Goal: Information Seeking & Learning: Learn about a topic

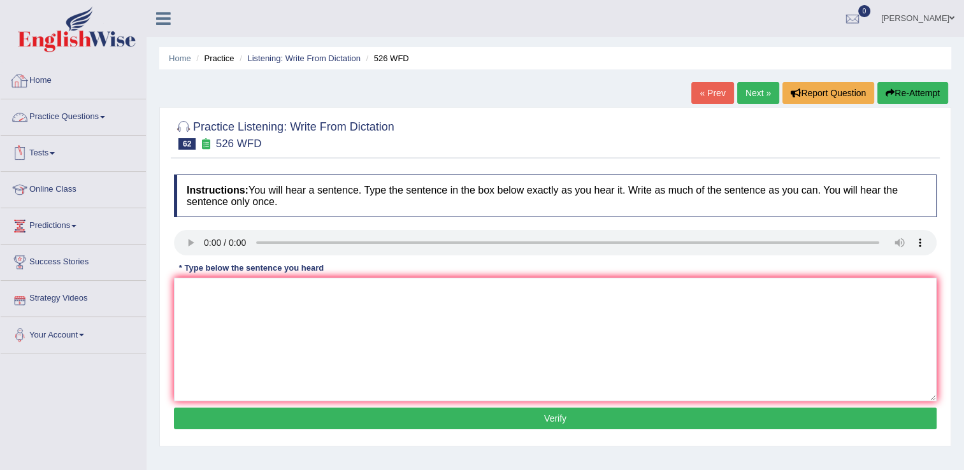
click at [107, 113] on link "Practice Questions" at bounding box center [73, 115] width 145 height 32
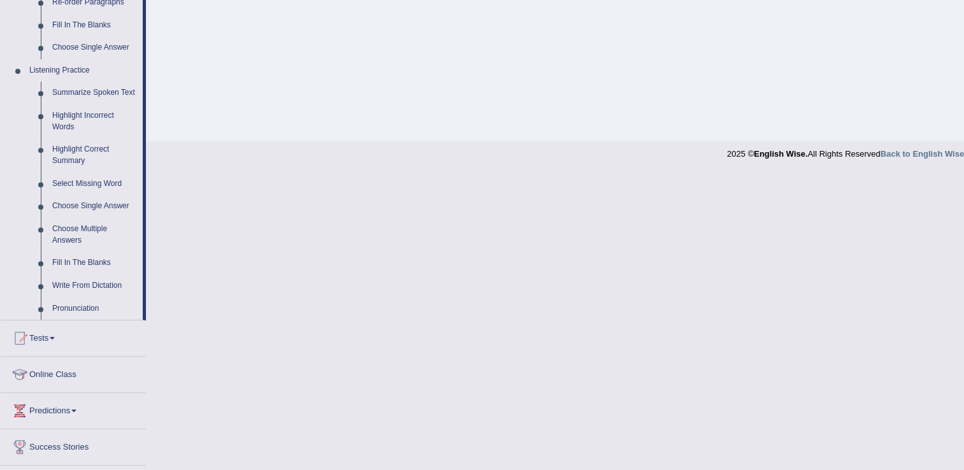
scroll to position [510, 0]
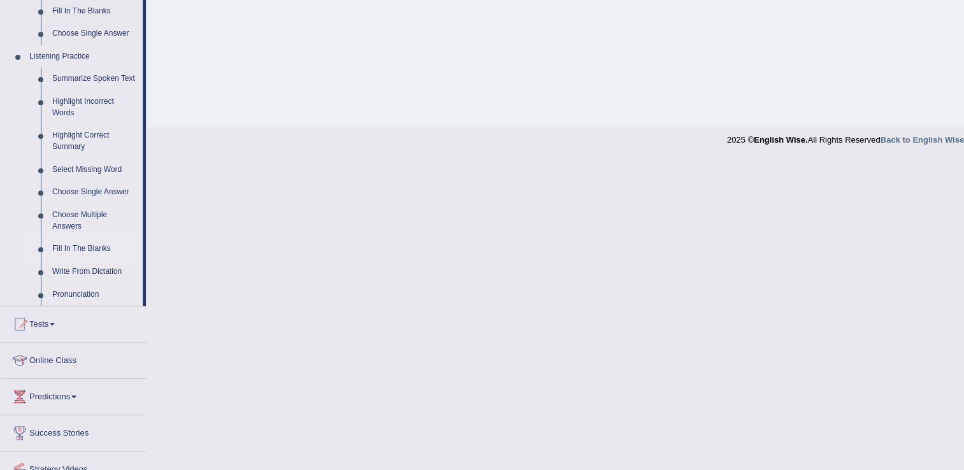
click at [89, 252] on link "Fill In The Blanks" at bounding box center [95, 249] width 96 height 23
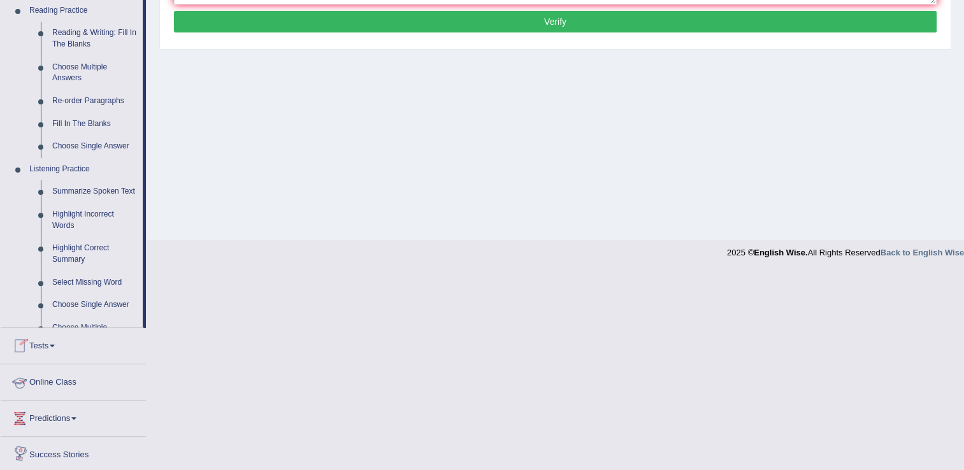
scroll to position [563, 0]
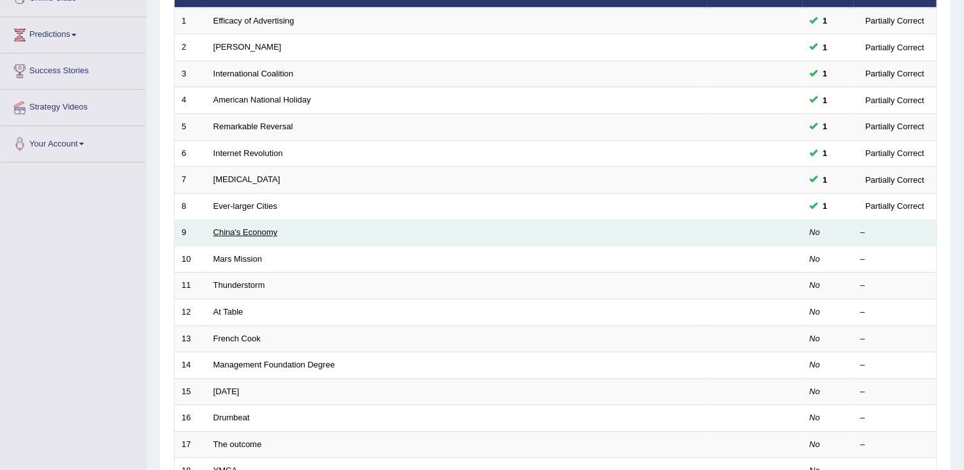
click at [240, 228] on link "China's Economy" at bounding box center [245, 232] width 64 height 10
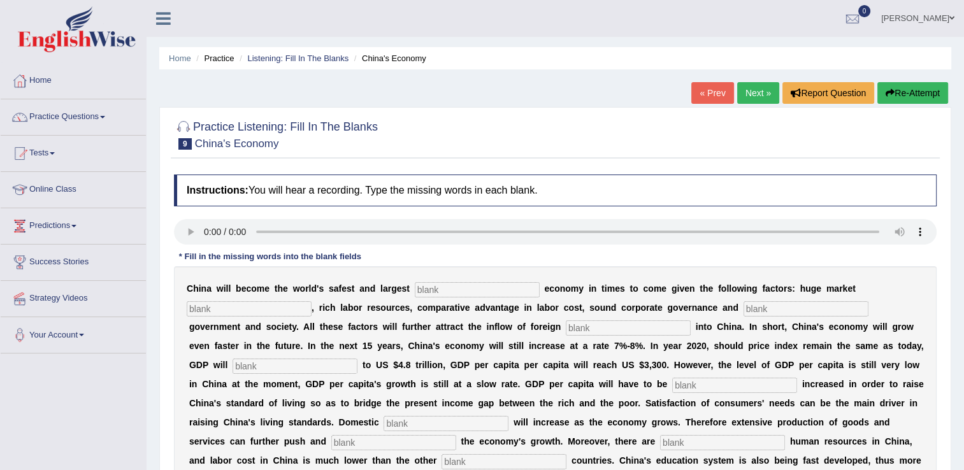
click at [419, 291] on input "text" at bounding box center [477, 289] width 125 height 15
type input "investment"
click at [312, 301] on input "text" at bounding box center [249, 308] width 125 height 15
type input "potential"
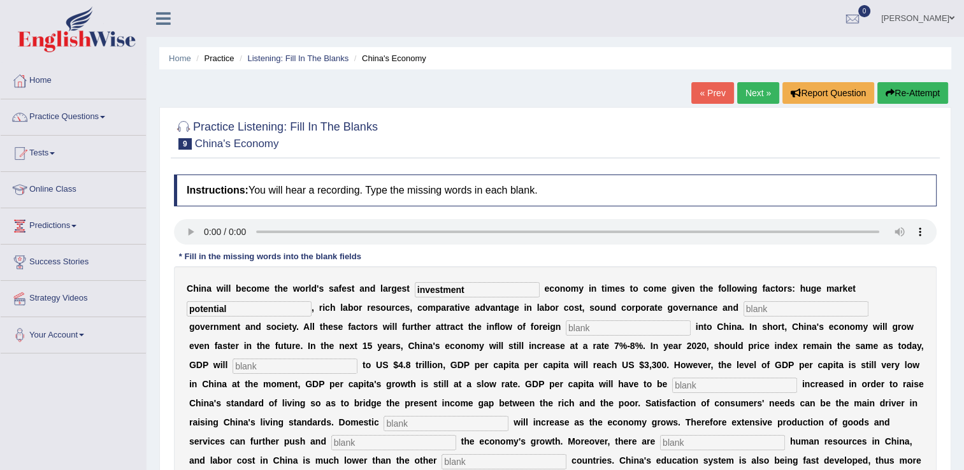
click at [744, 312] on input "text" at bounding box center [806, 308] width 125 height 15
type input "stable"
click at [566, 324] on input "text" at bounding box center [628, 327] width 125 height 15
type input "capital"
click at [357, 359] on input "text" at bounding box center [295, 366] width 125 height 15
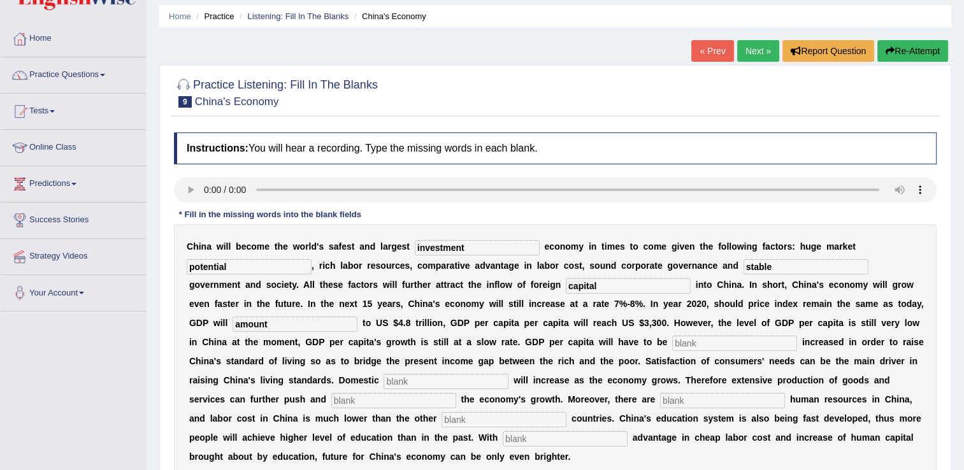
scroll to position [64, 0]
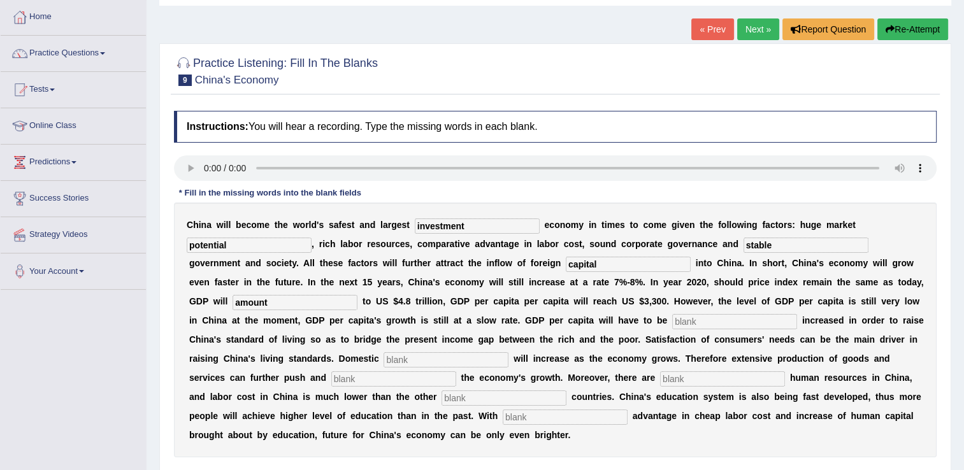
type input "amount"
click at [672, 314] on input "text" at bounding box center [734, 321] width 125 height 15
click at [672, 324] on input "text" at bounding box center [734, 321] width 125 height 15
type input "further"
click at [508, 352] on input "text" at bounding box center [446, 359] width 125 height 15
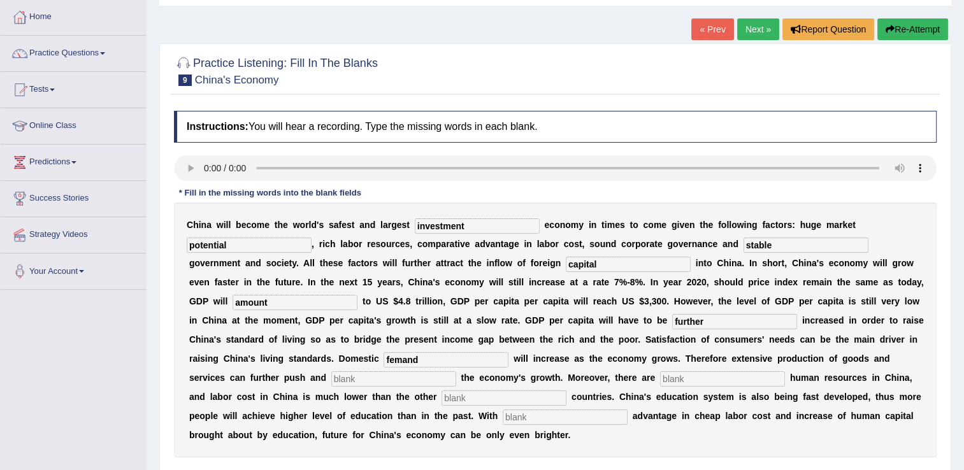
type input "femand"
click at [456, 371] on input "text" at bounding box center [393, 378] width 125 height 15
type input "sustain"
click at [660, 378] on input "text" at bounding box center [722, 378] width 125 height 15
type input "abandant"
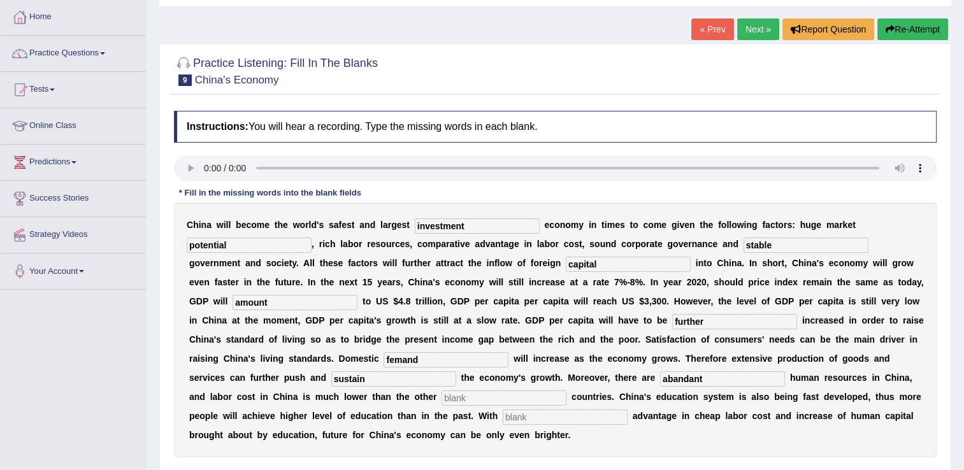
click at [566, 391] on input "text" at bounding box center [504, 398] width 125 height 15
type input "industrlized"
click at [628, 410] on input "text" at bounding box center [565, 417] width 125 height 15
click at [628, 410] on input "comparetive" at bounding box center [565, 417] width 125 height 15
type input "comparerative"
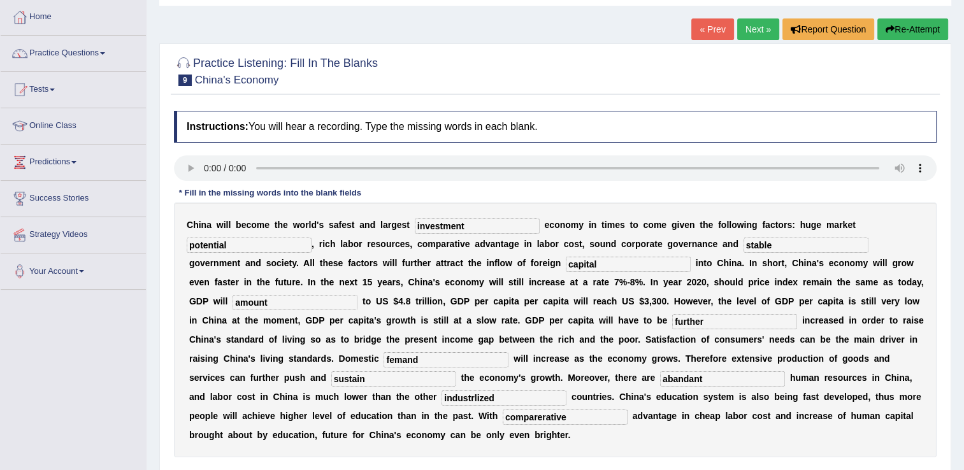
click at [660, 382] on input "abandant" at bounding box center [722, 378] width 125 height 15
type input "abundant"
click at [628, 410] on input "comparerative" at bounding box center [565, 417] width 125 height 15
type input "comparitive"
click at [508, 352] on input "femand" at bounding box center [446, 359] width 125 height 15
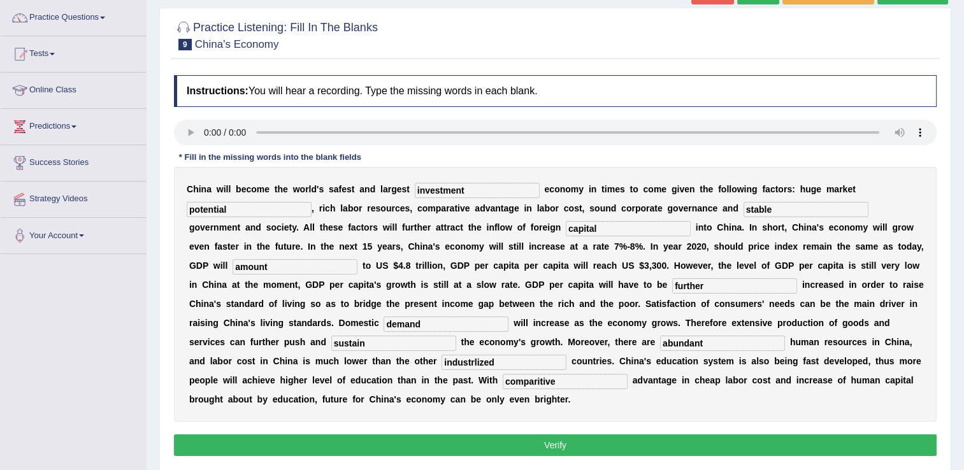
scroll to position [127, 0]
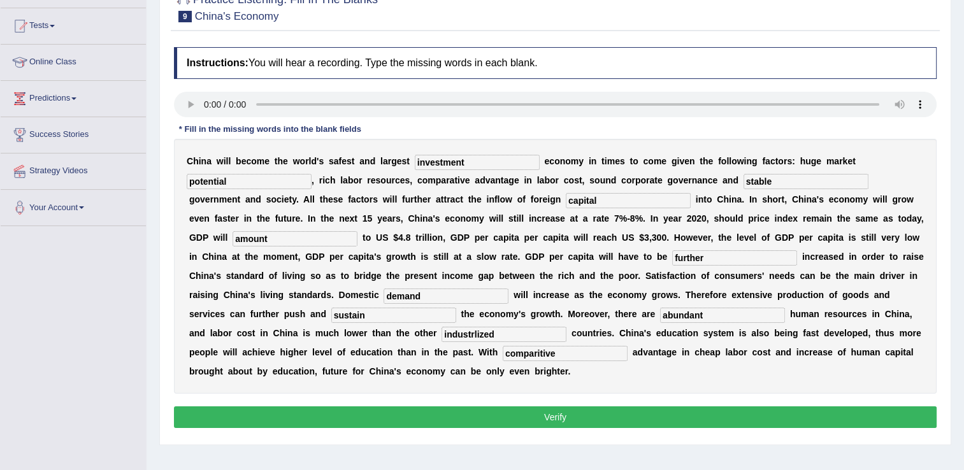
type input "demand"
click at [563, 406] on button "Verify" at bounding box center [555, 417] width 763 height 22
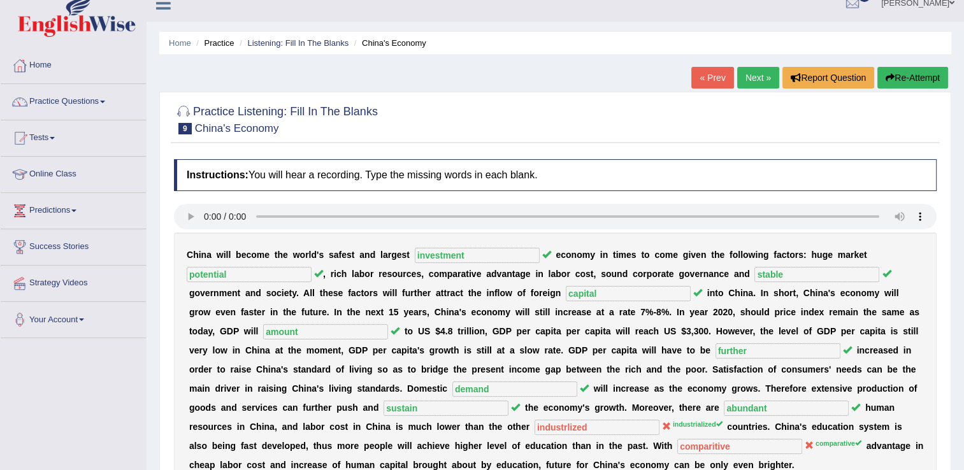
scroll to position [0, 0]
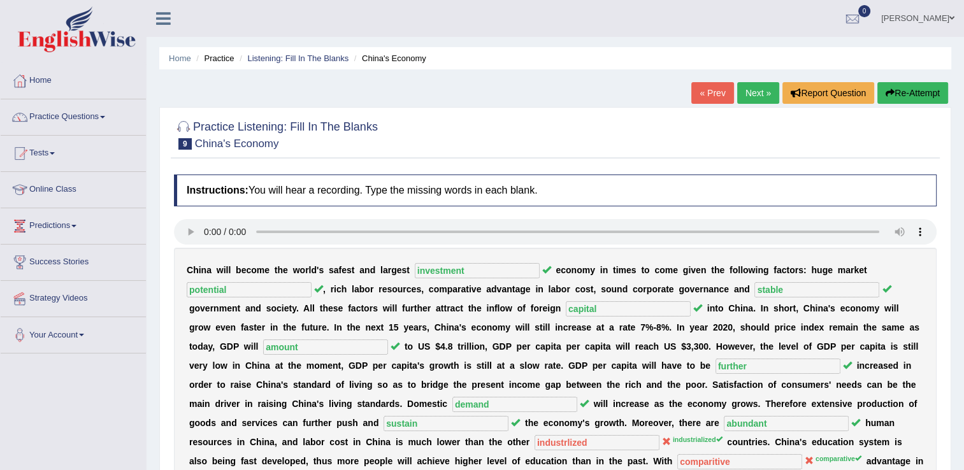
click at [749, 87] on link "Next »" at bounding box center [758, 93] width 42 height 22
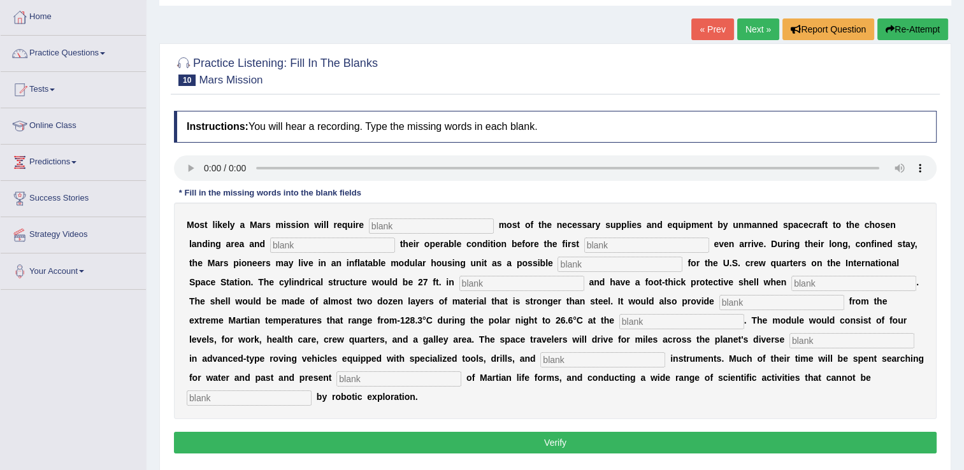
click at [446, 222] on input "text" at bounding box center [431, 226] width 125 height 15
type input "transporting"
click at [270, 240] on input "text" at bounding box center [332, 245] width 125 height 15
type input "confirming"
click at [584, 238] on input "text" at bounding box center [646, 245] width 125 height 15
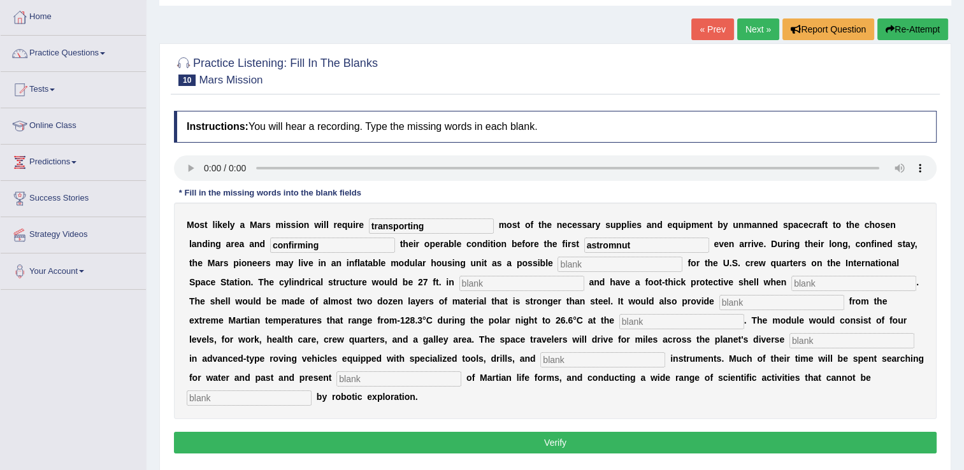
type input "astromnut"
click at [557, 261] on input "text" at bounding box center [619, 264] width 125 height 15
type input "replacemeny"
click at [459, 276] on input "text" at bounding box center [521, 283] width 125 height 15
type input "diameter"
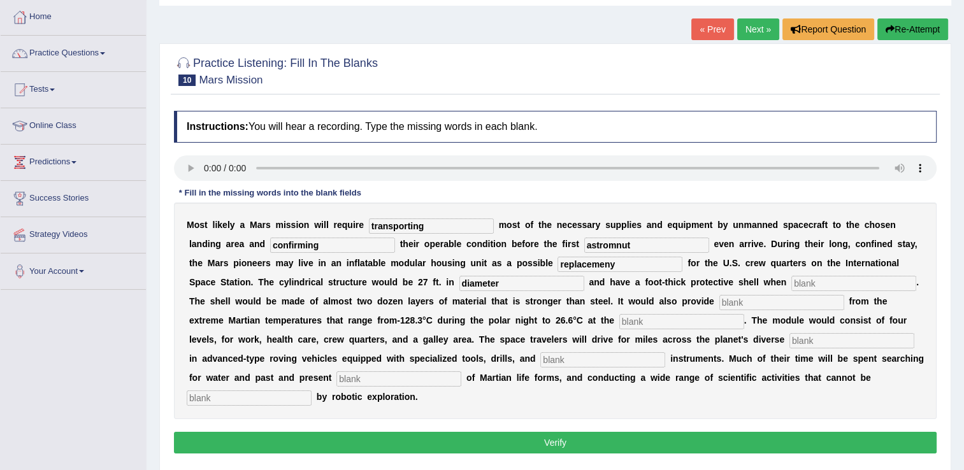
click at [791, 282] on input "text" at bounding box center [853, 283] width 125 height 15
type input "inf;lsyete"
click at [719, 297] on input "text" at bounding box center [781, 302] width 125 height 15
click at [719, 302] on input "provide" at bounding box center [781, 302] width 125 height 15
type input "p"
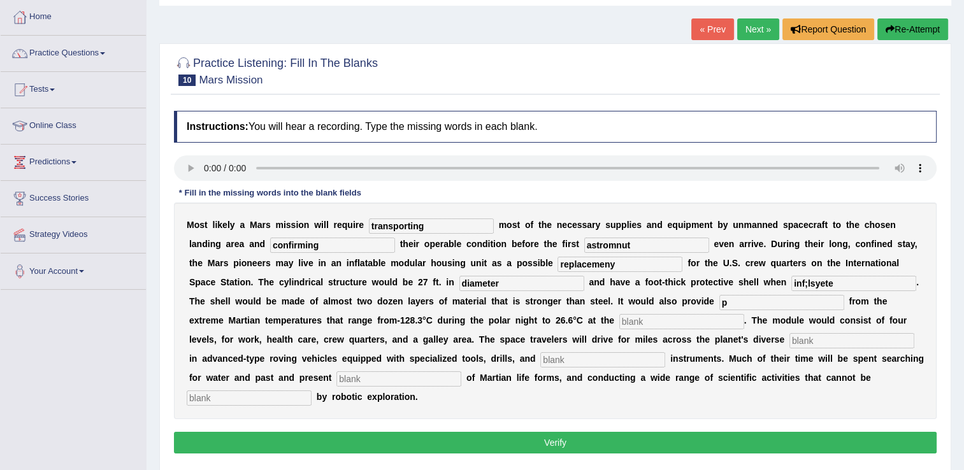
click at [619, 320] on input "text" at bounding box center [681, 321] width 125 height 15
type input "equater"
click at [719, 302] on input "p" at bounding box center [781, 302] width 125 height 15
click at [789, 339] on input "text" at bounding box center [851, 340] width 125 height 15
type input "train"
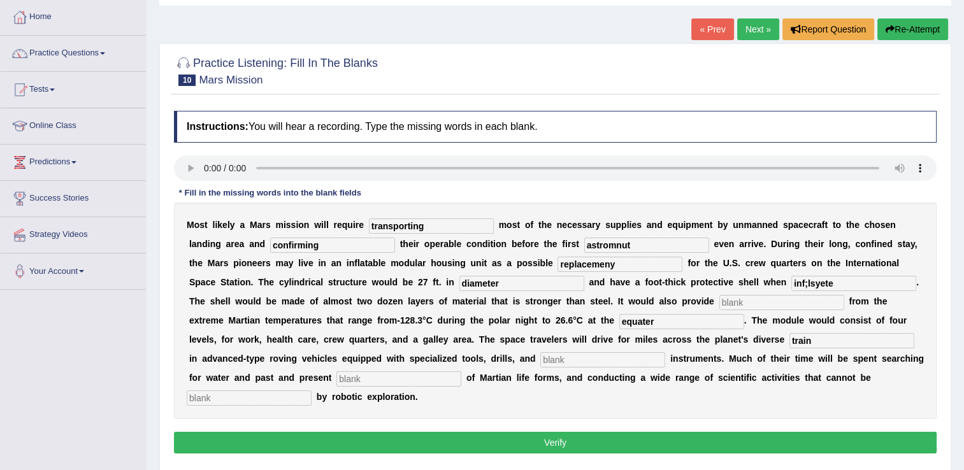
click at [540, 359] on input "text" at bounding box center [602, 359] width 125 height 15
type input "enlitical"
click at [312, 391] on input "text" at bounding box center [249, 398] width 125 height 15
click at [461, 371] on input "text" at bounding box center [398, 378] width 125 height 15
type input "evidence"
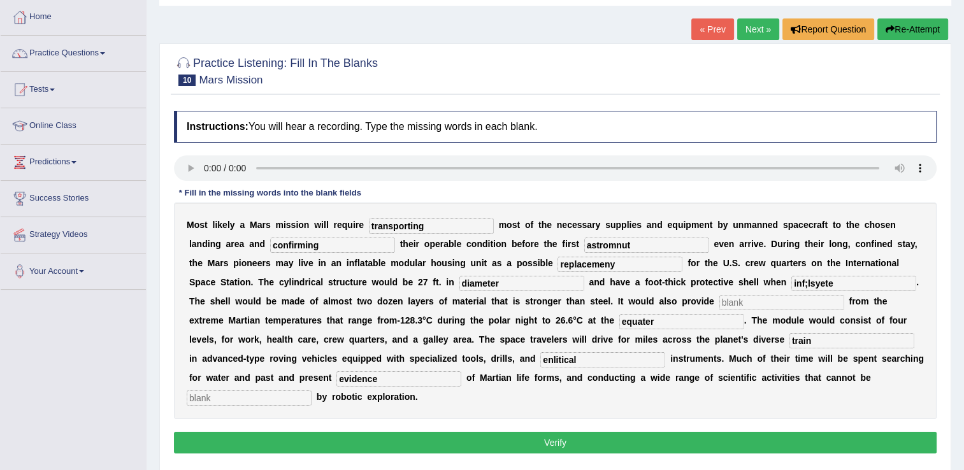
click at [522, 369] on div "M o s t l i k e l y a M a r s m i s s i o n w i l l r e q u i r e transporting …" at bounding box center [555, 311] width 763 height 217
click at [312, 391] on input "text" at bounding box center [249, 398] width 125 height 15
type input "accomplished"
click at [791, 282] on input "inf;lsyete" at bounding box center [853, 283] width 125 height 15
type input "inflated"
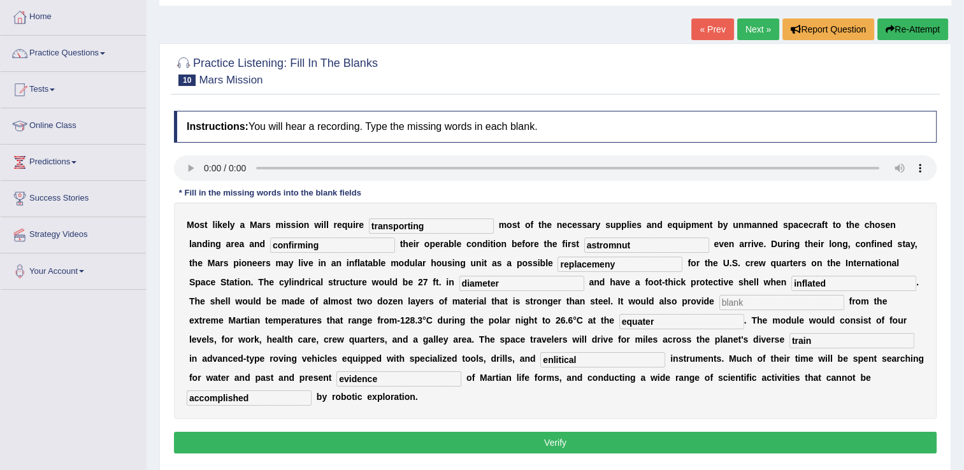
click at [584, 247] on input "astromnut" at bounding box center [646, 245] width 125 height 15
click at [584, 243] on input "astromnut" at bounding box center [646, 245] width 125 height 15
type input "astronut"
click at [557, 267] on input "replacemeny" at bounding box center [619, 264] width 125 height 15
type input "replacement"
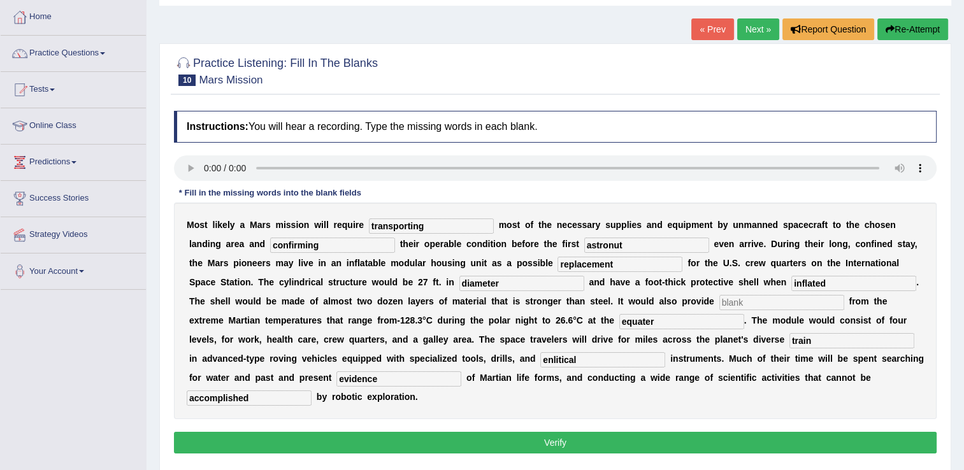
click at [584, 243] on input "astronut" at bounding box center [646, 245] width 125 height 15
type input "astronaut"
click at [719, 299] on input "text" at bounding box center [781, 302] width 125 height 15
click at [540, 353] on input "enlitical" at bounding box center [602, 359] width 125 height 15
type input "e"
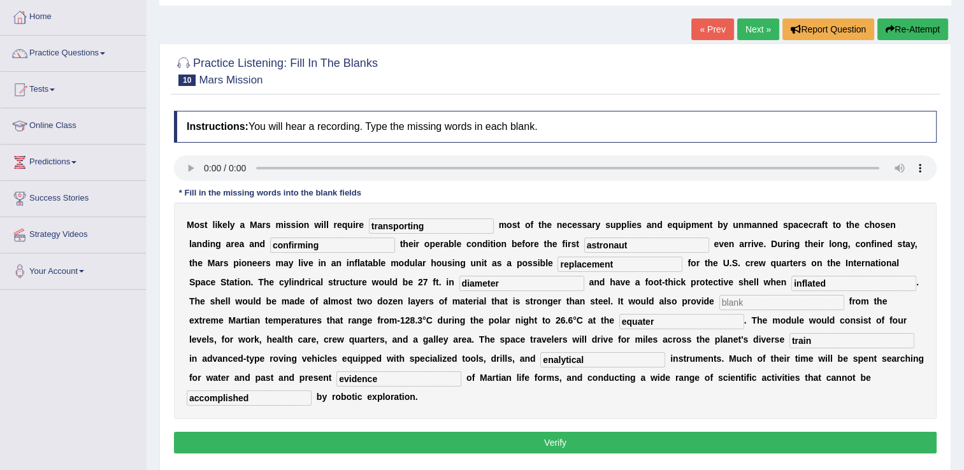
type input "enalytical"
click at [719, 299] on input "text" at bounding box center [781, 302] width 125 height 15
type input "idk"
click at [524, 432] on button "Verify" at bounding box center [555, 443] width 763 height 22
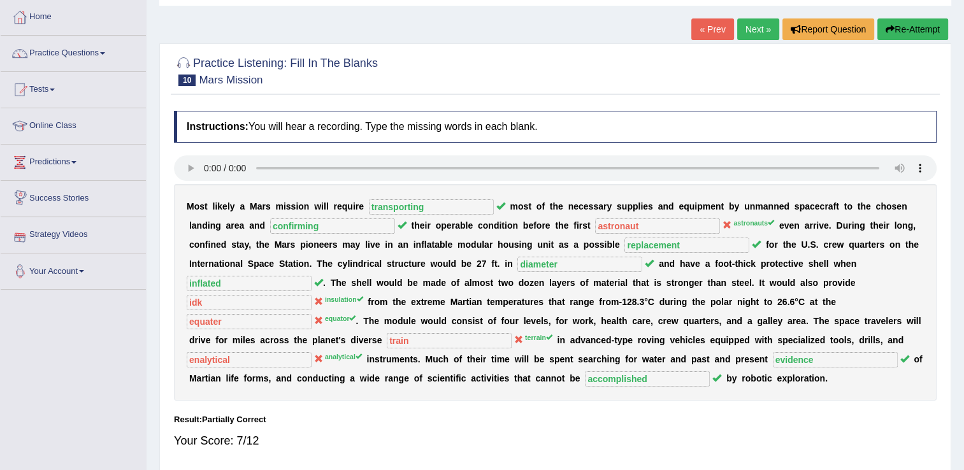
click at [754, 27] on link "Next »" at bounding box center [758, 29] width 42 height 22
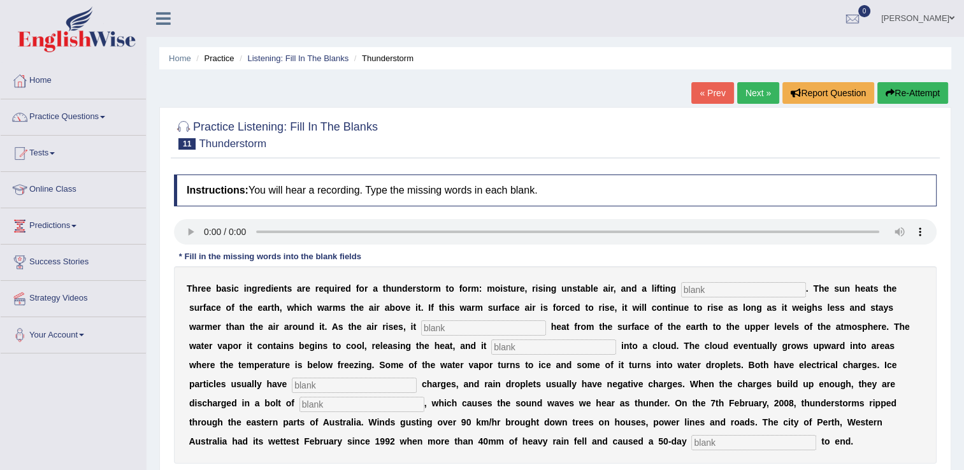
click at [699, 293] on input "text" at bounding box center [743, 289] width 125 height 15
type input "mechansim"
click at [421, 328] on input "text" at bounding box center [483, 327] width 125 height 15
type input "transfers"
click at [683, 291] on input "mechansim" at bounding box center [743, 289] width 125 height 15
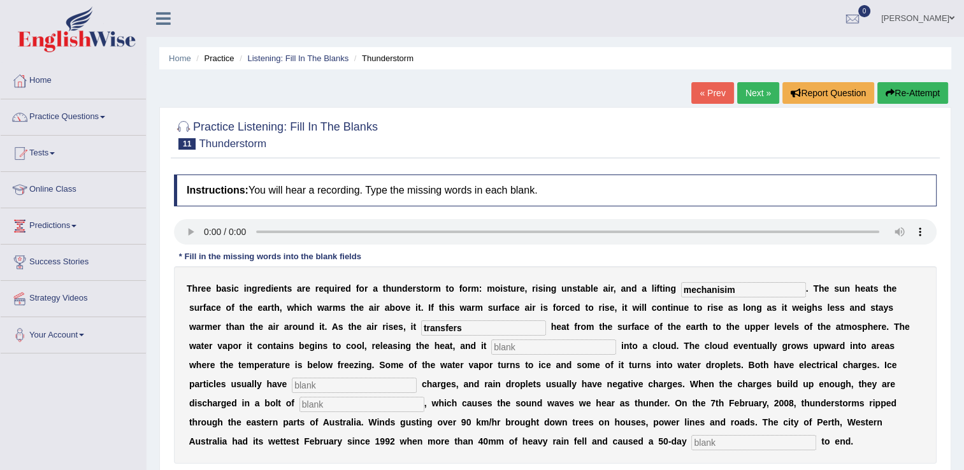
click at [693, 291] on input "mechanisim" at bounding box center [743, 289] width 125 height 15
type input "mechanism"
click at [491, 349] on input "text" at bounding box center [553, 347] width 125 height 15
type input "condenses"
click at [417, 378] on input "text" at bounding box center [354, 385] width 125 height 15
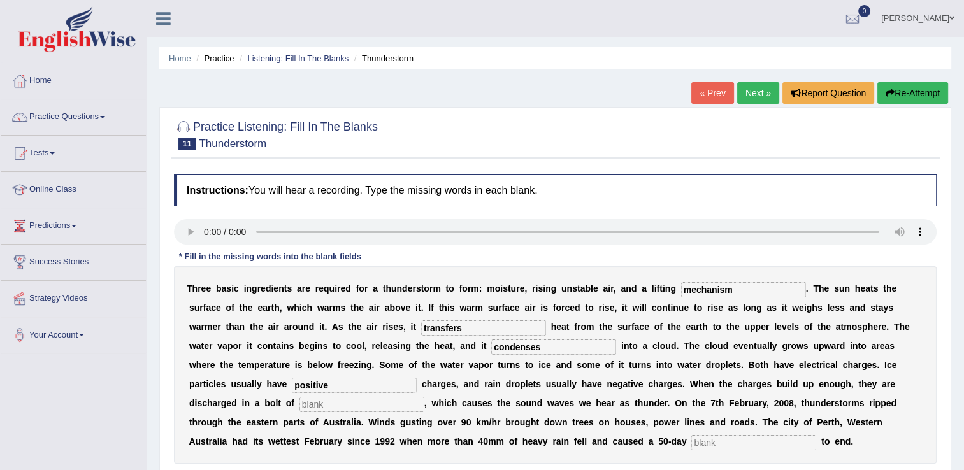
type input "positive"
click at [424, 397] on input "text" at bounding box center [361, 404] width 125 height 15
type input "lightening"
click at [691, 435] on input "text" at bounding box center [753, 442] width 125 height 15
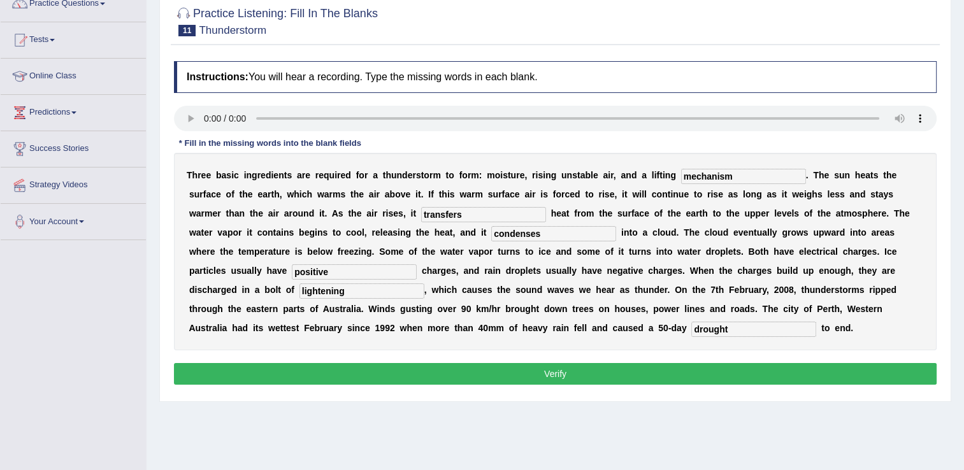
scroll to position [127, 0]
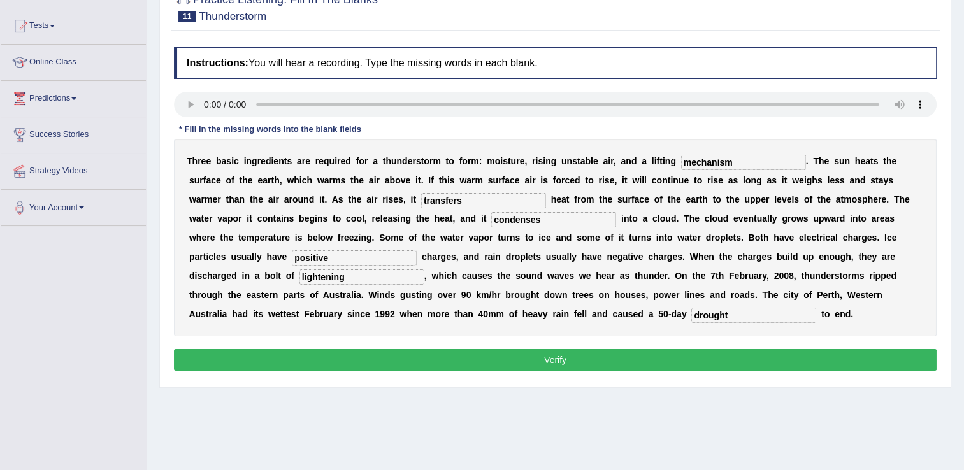
type input "drought"
click at [453, 366] on button "Verify" at bounding box center [555, 360] width 763 height 22
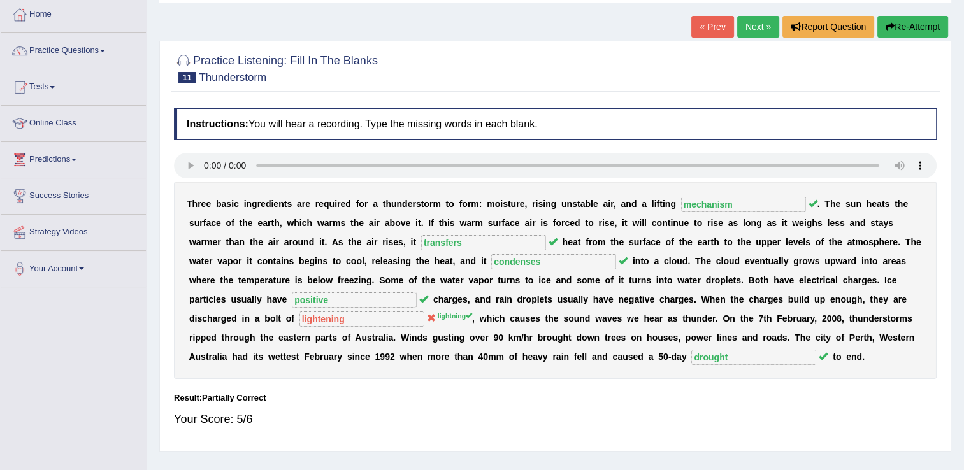
scroll to position [0, 0]
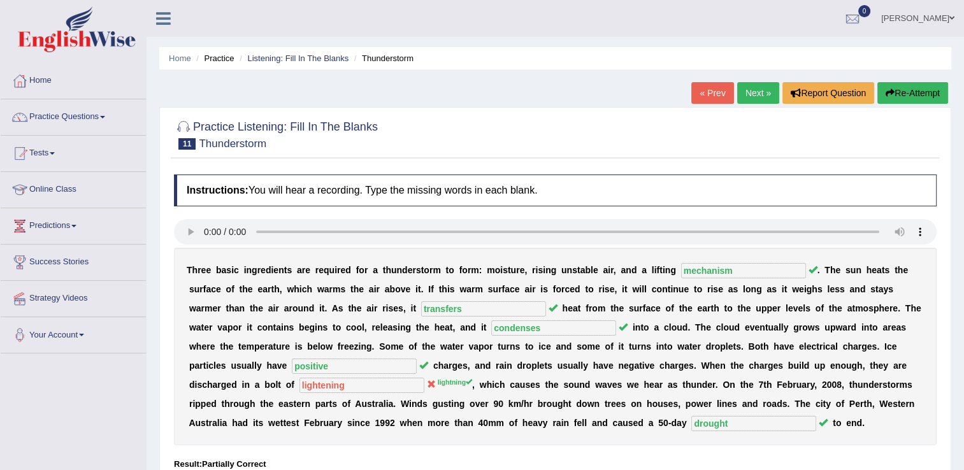
click at [754, 99] on link "Next »" at bounding box center [758, 93] width 42 height 22
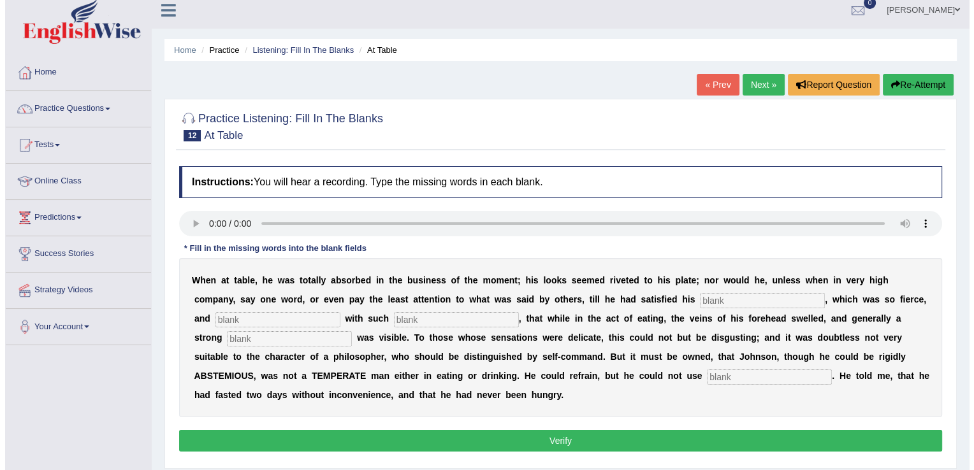
scroll to position [64, 0]
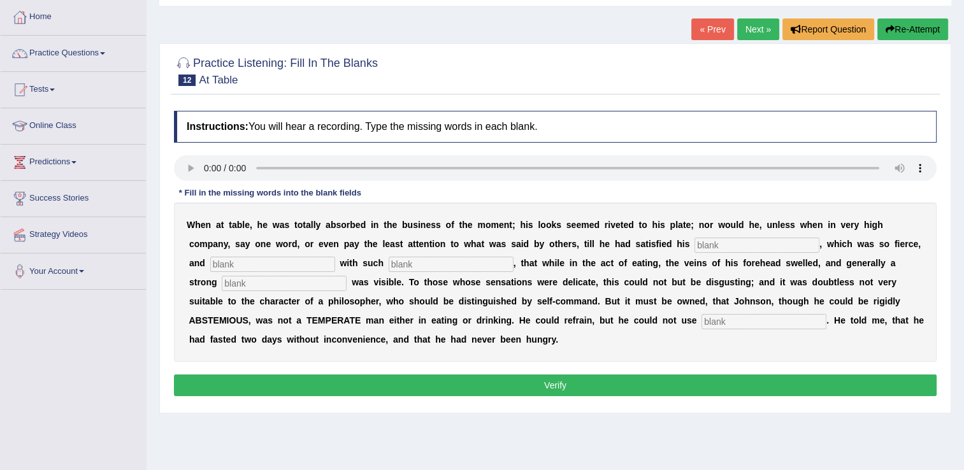
click at [694, 241] on input "text" at bounding box center [756, 245] width 125 height 15
type input "apetite"
click at [335, 257] on input "text" at bounding box center [272, 264] width 125 height 15
type input "indulged"
click at [389, 257] on input "text" at bounding box center [451, 264] width 125 height 15
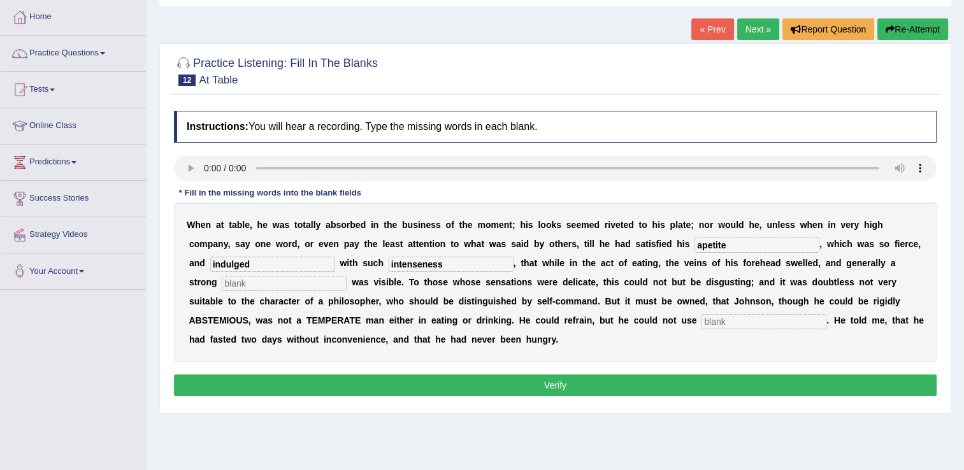
type input "intenseness"
click at [347, 276] on input "text" at bounding box center [284, 283] width 125 height 15
click at [701, 324] on input "text" at bounding box center [763, 321] width 125 height 15
type input "moderately"
click at [347, 276] on input "text" at bounding box center [284, 283] width 125 height 15
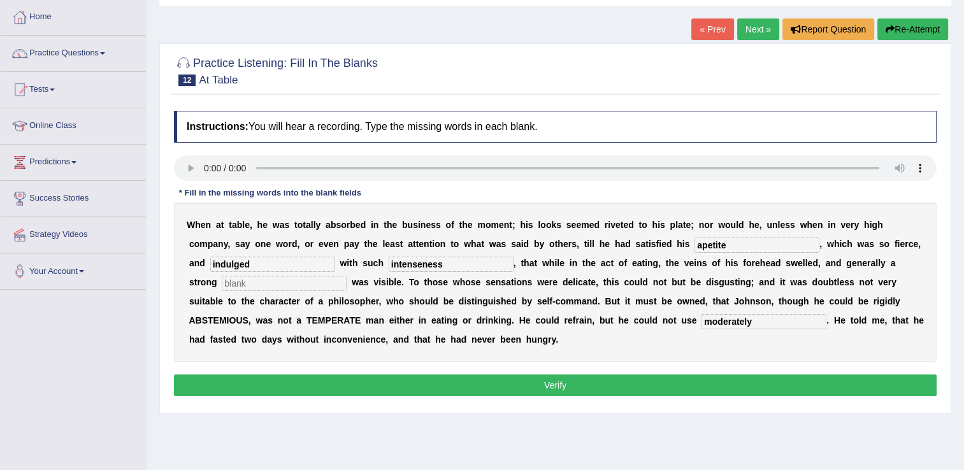
drag, startPoint x: 752, startPoint y: 270, endPoint x: 763, endPoint y: 269, distance: 10.3
click at [347, 276] on input "text" at bounding box center [284, 283] width 125 height 15
type input "vein"
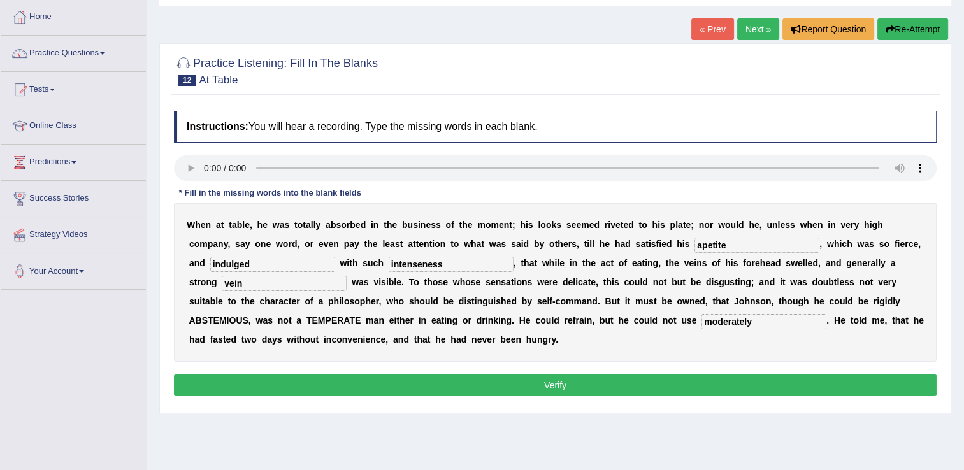
click at [759, 375] on button "Verify" at bounding box center [555, 386] width 763 height 22
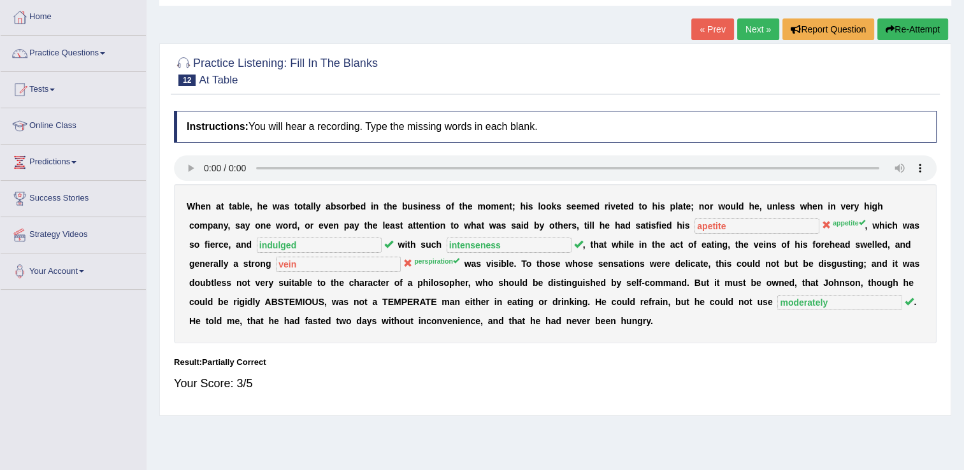
click at [764, 25] on link "Next »" at bounding box center [758, 29] width 42 height 22
